Goal: Complete application form

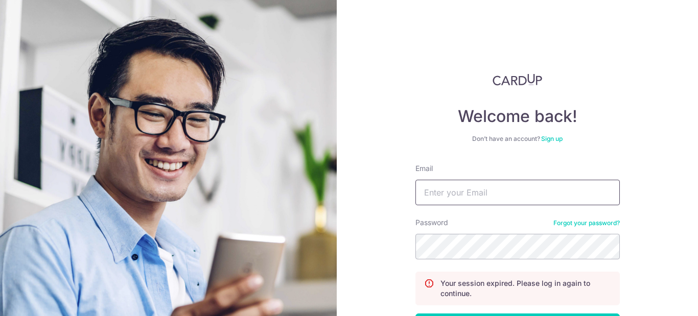
type input "[EMAIL_ADDRESS][DOMAIN_NAME]"
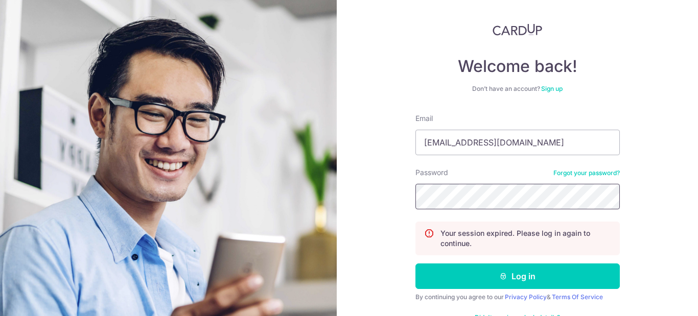
scroll to position [54, 0]
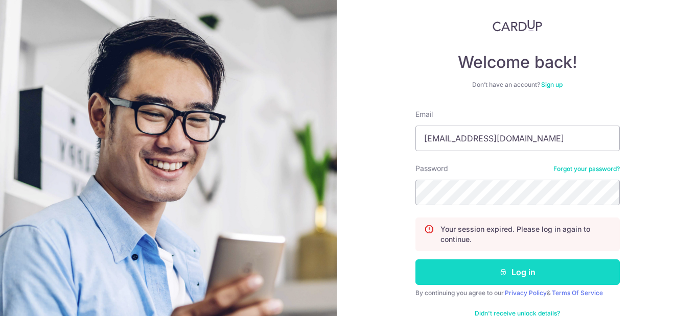
click at [464, 270] on button "Log in" at bounding box center [518, 273] width 205 height 26
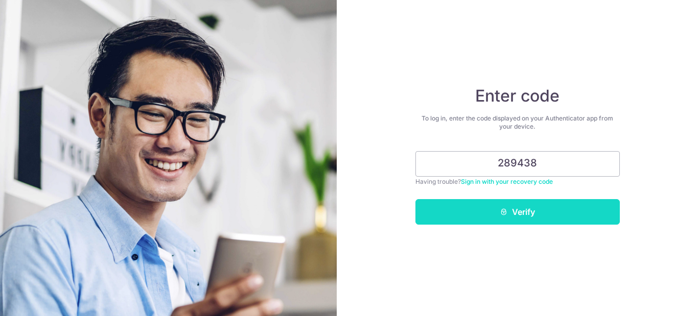
type input "289438"
click at [499, 215] on button "Verify" at bounding box center [518, 212] width 205 height 26
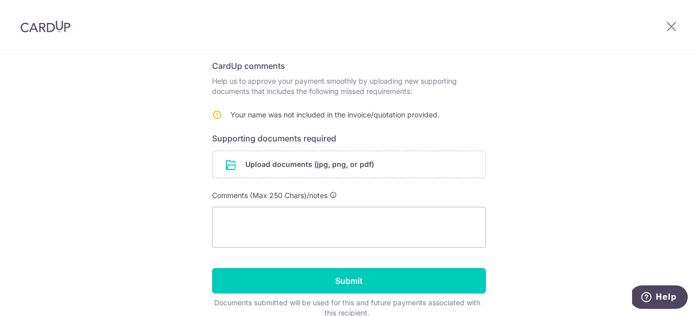
scroll to position [166, 0]
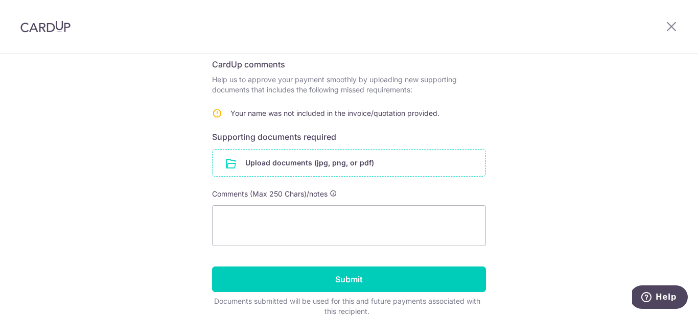
click at [394, 162] on input "file" at bounding box center [349, 163] width 273 height 27
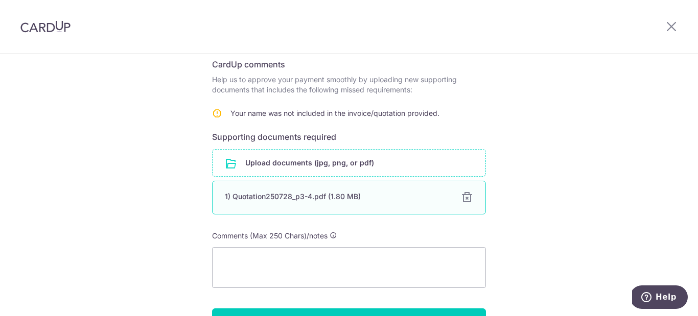
click at [462, 200] on div at bounding box center [467, 198] width 12 height 12
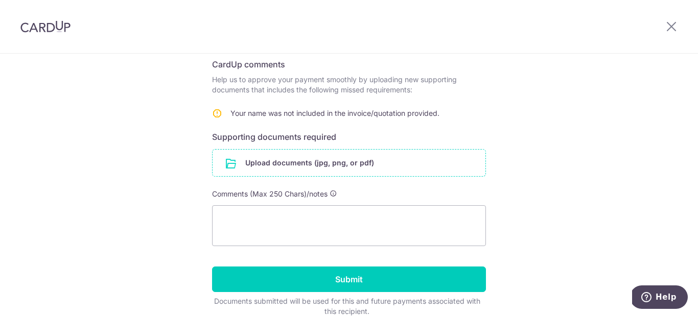
click at [351, 165] on input "file" at bounding box center [349, 163] width 273 height 27
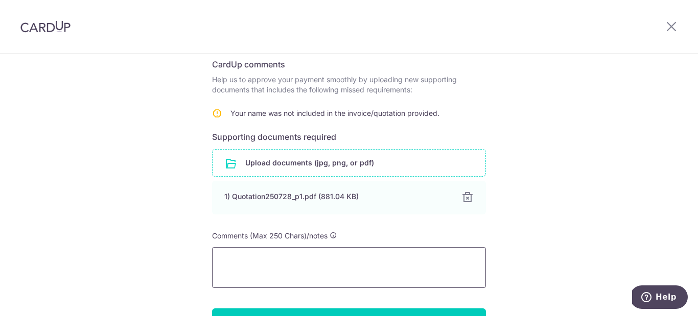
click at [298, 265] on textarea at bounding box center [349, 267] width 274 height 41
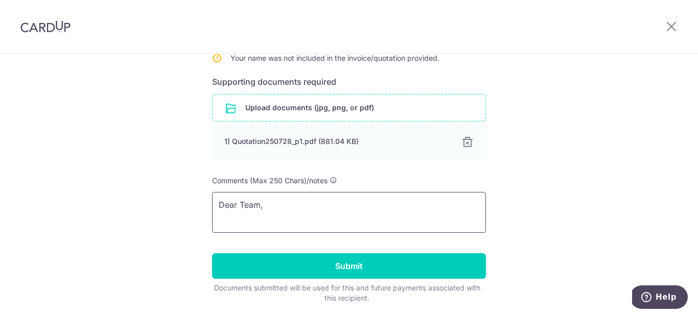
scroll to position [215, 0]
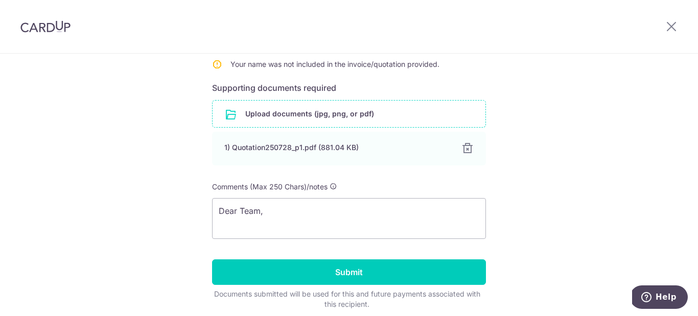
click at [315, 111] on input "file" at bounding box center [349, 114] width 273 height 27
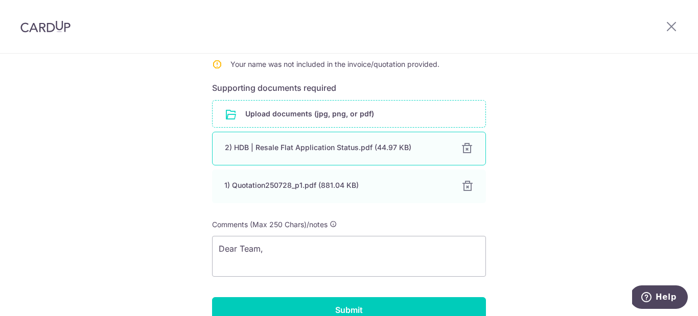
click at [327, 139] on div "2) HDB | Resale Flat Application Status.pdf (44.97 KB) 100%" at bounding box center [349, 149] width 274 height 34
click at [241, 151] on div "2) HDB | Resale Flat Application Status.pdf (44.97 KB)" at bounding box center [337, 148] width 224 height 10
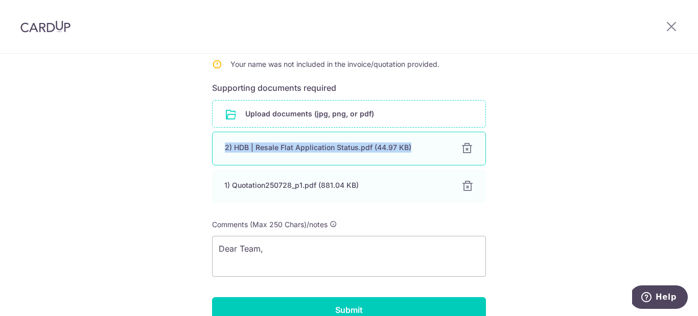
click at [241, 151] on div "2) HDB | Resale Flat Application Status.pdf (44.97 KB)" at bounding box center [337, 148] width 224 height 10
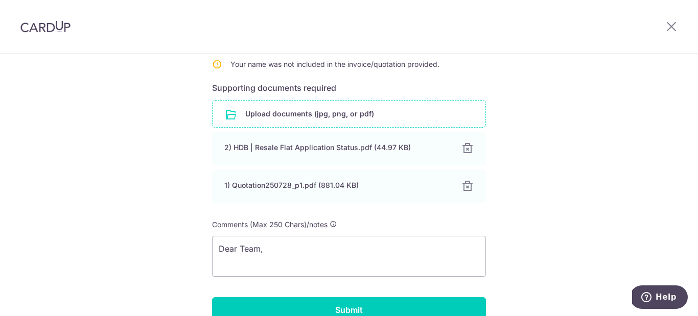
scroll to position [259, 0]
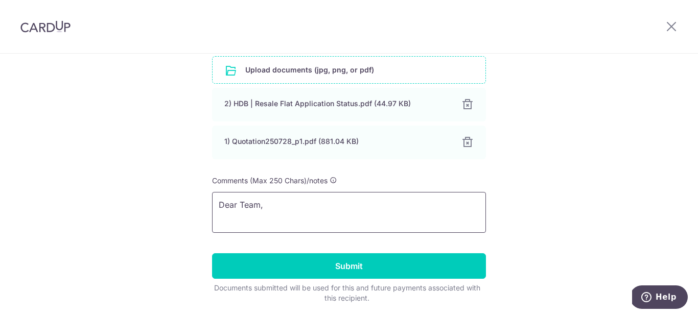
click at [301, 206] on textarea "Dear Team," at bounding box center [349, 212] width 274 height 41
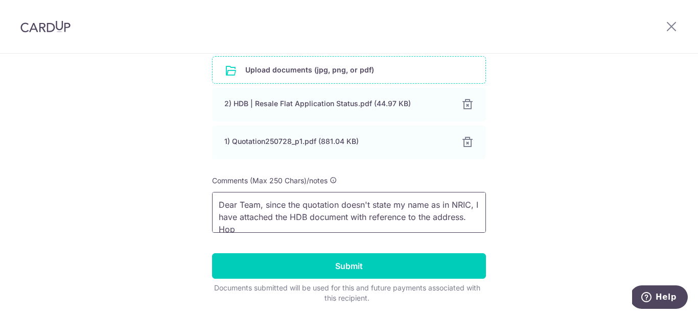
scroll to position [2, 0]
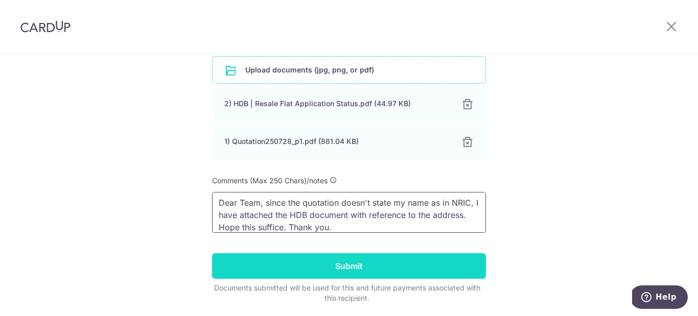
type textarea "Dear Team, since the quotation doesn't state my name as in NRIC, I have attache…"
click at [326, 263] on input "Submit" at bounding box center [349, 267] width 274 height 26
